Goal: Ask a question: Seek information or help from site administrators or community

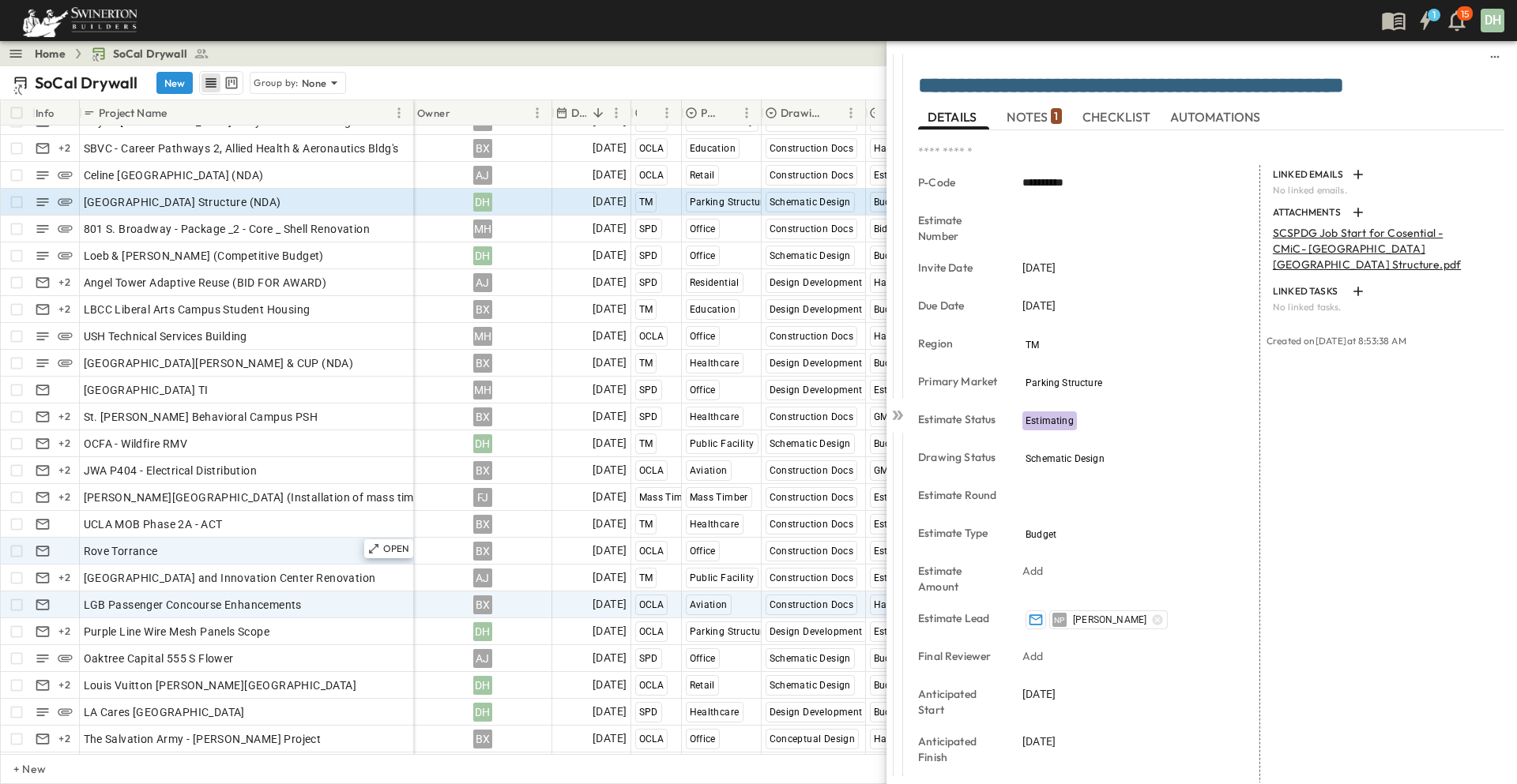
scroll to position [79, 0]
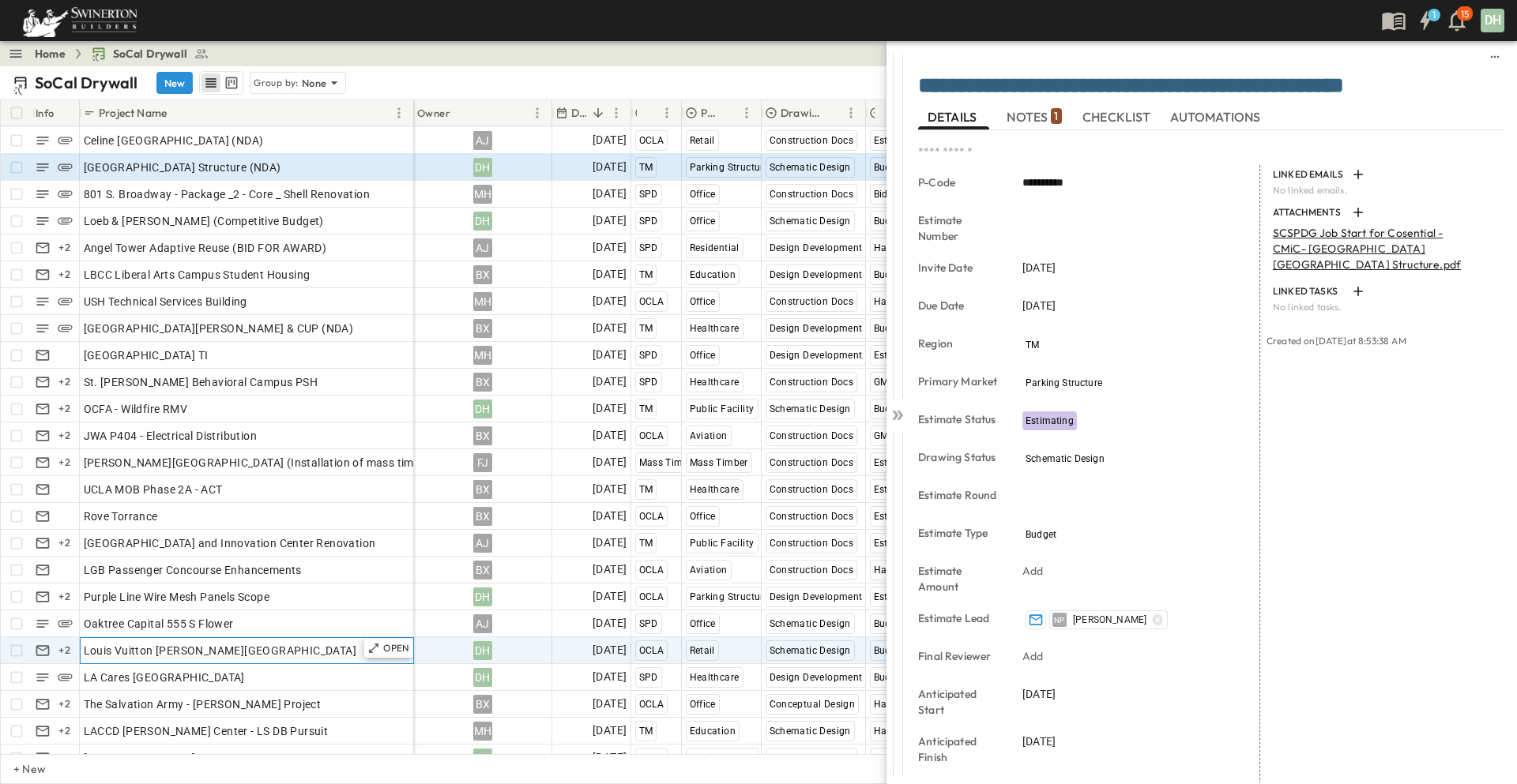
click at [299, 658] on div "Louis Vuitton [PERSON_NAME][GEOGRAPHIC_DATA]" at bounding box center [247, 650] width 327 height 23
click at [384, 651] on p "OPEN" at bounding box center [397, 649] width 27 height 13
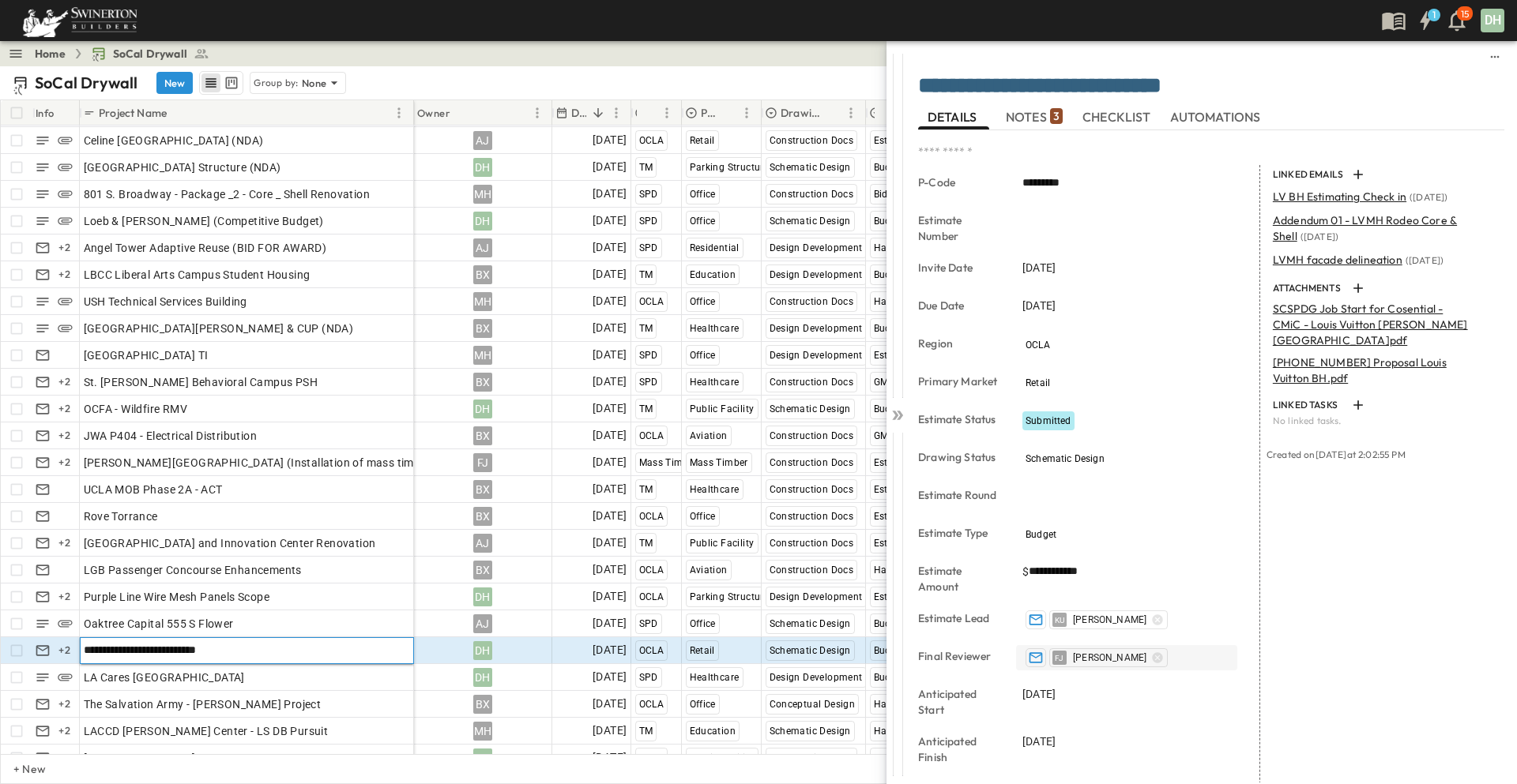
scroll to position [79, 0]
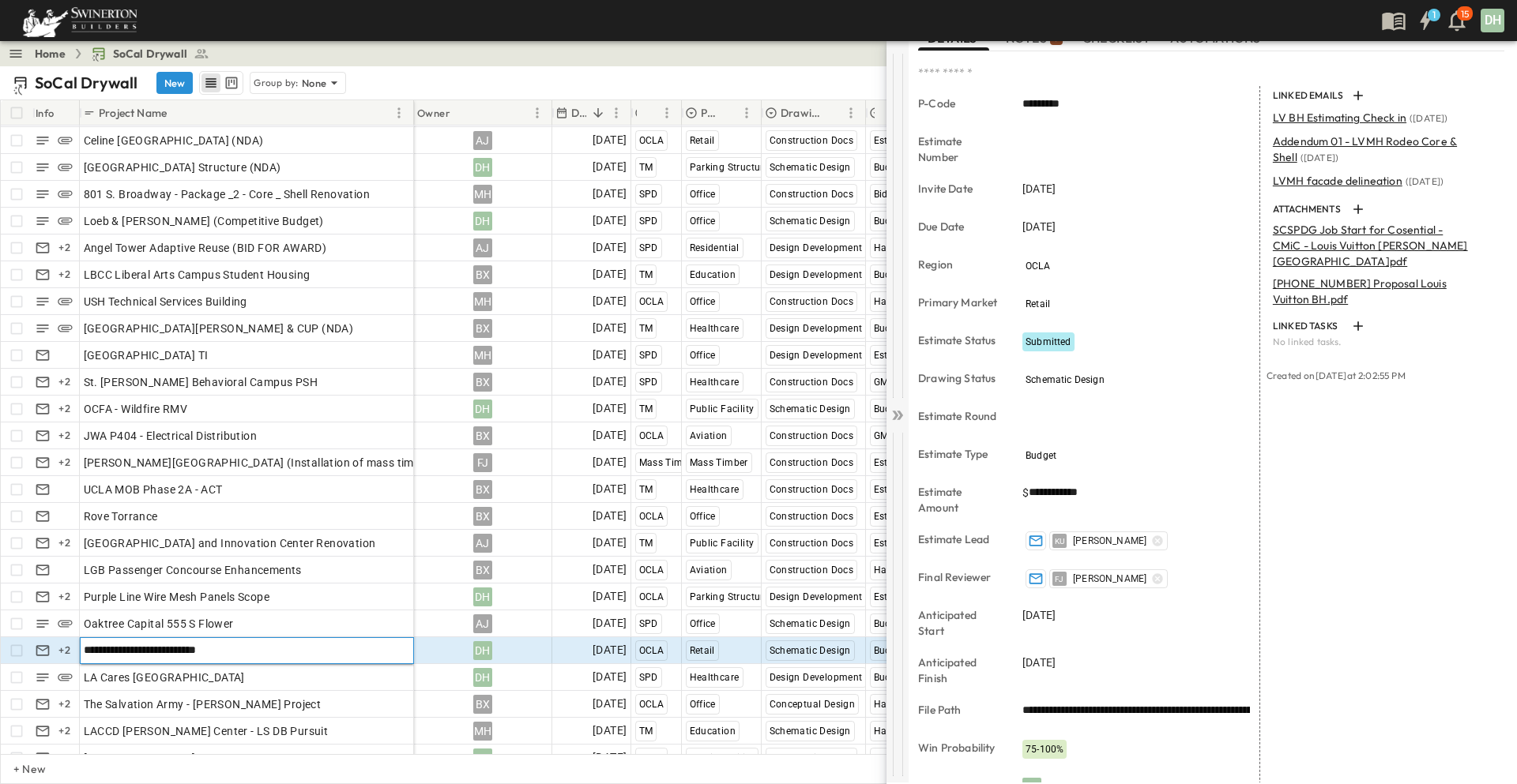
click at [902, 414] on icon at bounding box center [900, 415] width 6 height 10
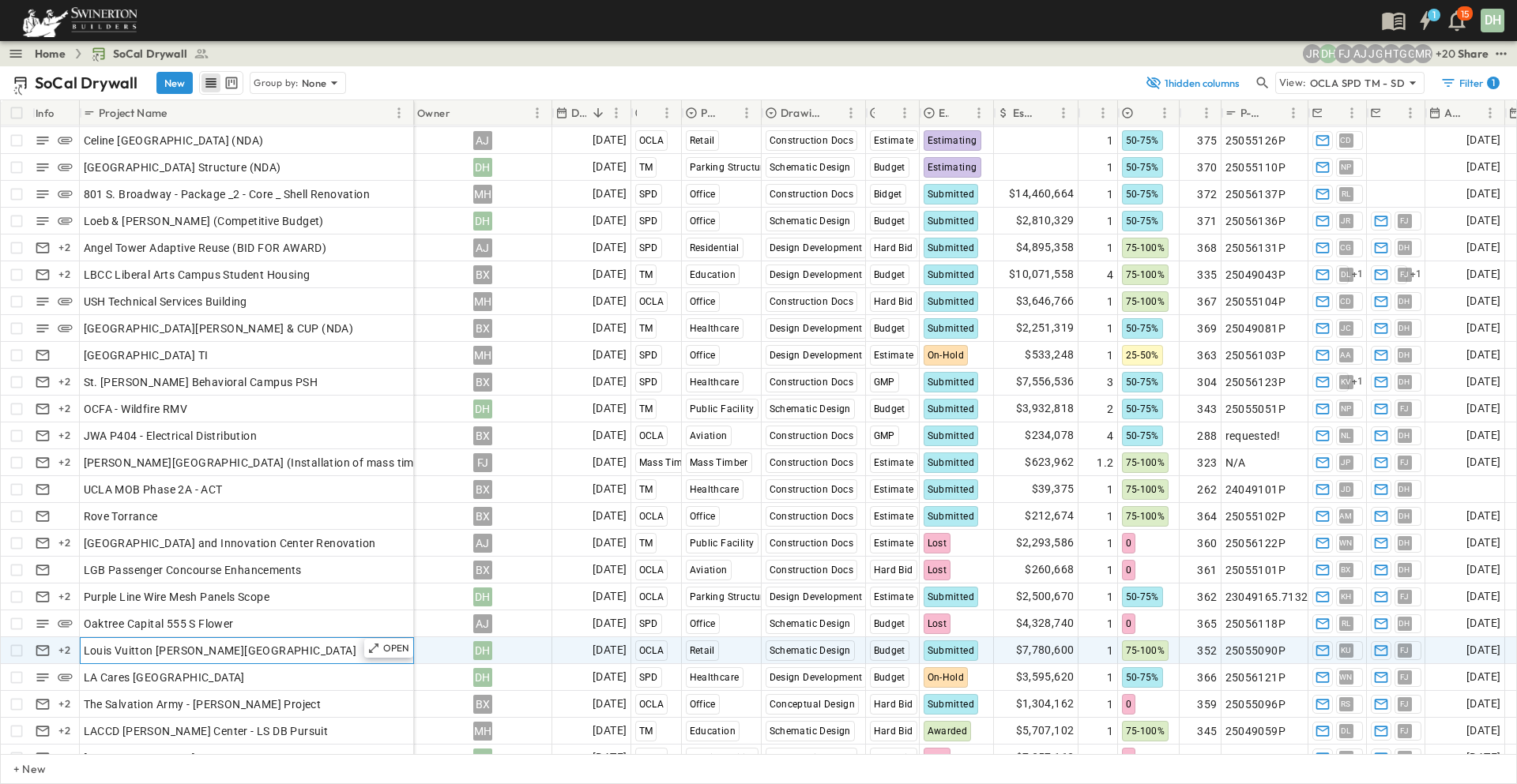
click at [263, 653] on div "Louis Vuitton [PERSON_NAME][GEOGRAPHIC_DATA]" at bounding box center [247, 650] width 327 height 23
